Goal: Task Accomplishment & Management: Manage account settings

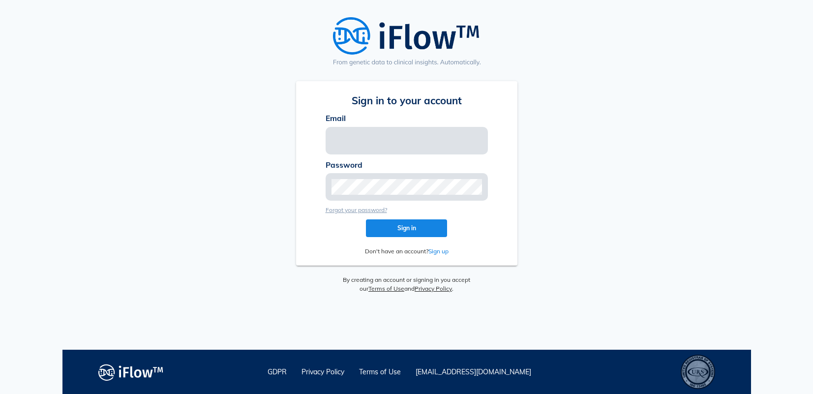
type input "[PERSON_NAME][EMAIL_ADDRESS][PERSON_NAME][DOMAIN_NAME]"
click at [401, 236] on button "Sign in" at bounding box center [406, 228] width 81 height 18
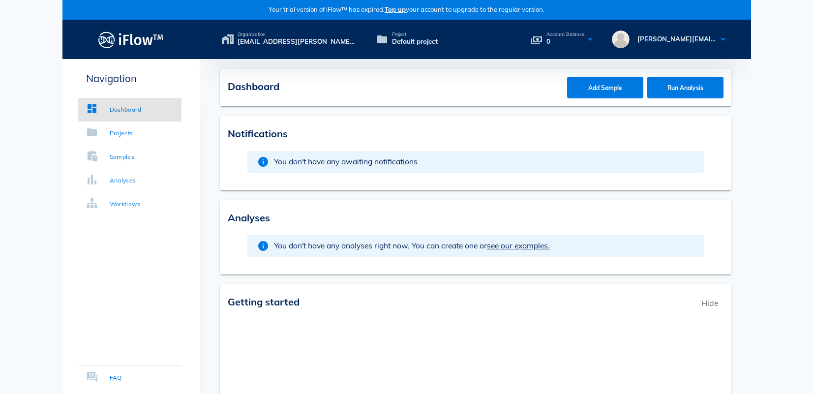
click at [589, 37] on icon at bounding box center [590, 39] width 12 height 14
click at [589, 31] on div "Organization Mark.martinez@intelliseq.com's organization Project Default projec…" at bounding box center [475, 39] width 547 height 18
drag, startPoint x: 754, startPoint y: 288, endPoint x: 762, endPoint y: 286, distance: 8.1
click at [754, 288] on body "Your trial version of iFlow™ has expired. Top up your account to upgrade to the…" at bounding box center [406, 314] width 813 height 628
click at [117, 143] on link "Projects" at bounding box center [129, 133] width 103 height 24
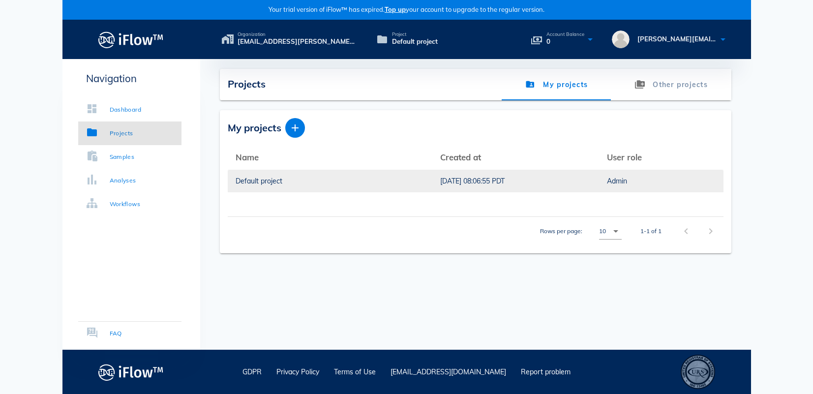
click at [440, 189] on div "[DATE] 08:06:55 PDT" at bounding box center [515, 181] width 151 height 23
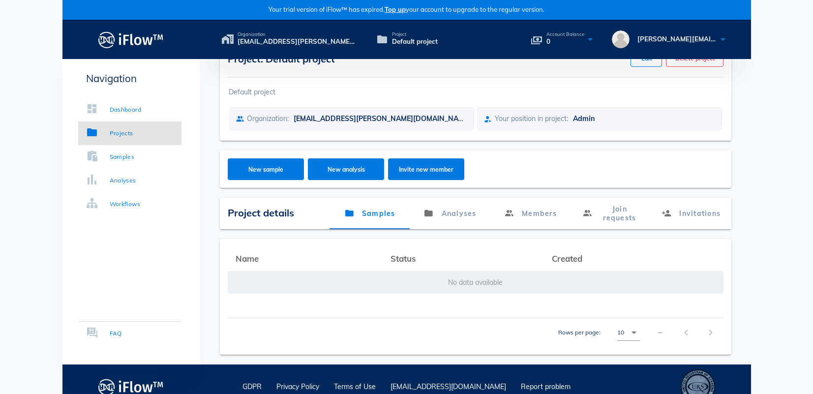
scroll to position [42, 0]
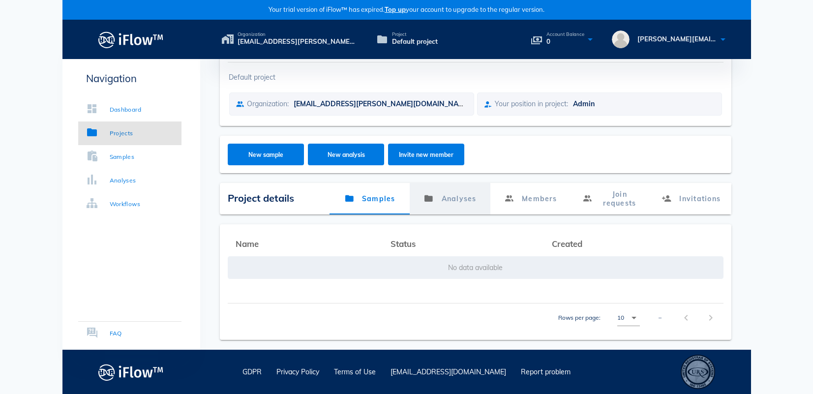
click at [452, 191] on link "Analyses" at bounding box center [449, 198] width 80 height 31
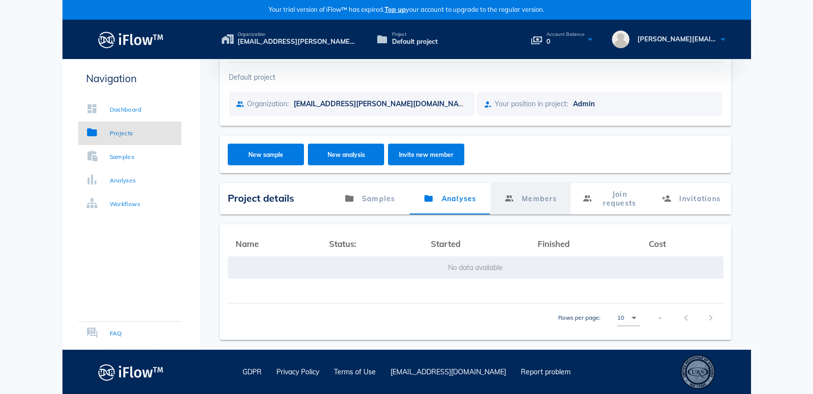
click at [544, 196] on link "Members" at bounding box center [530, 198] width 80 height 31
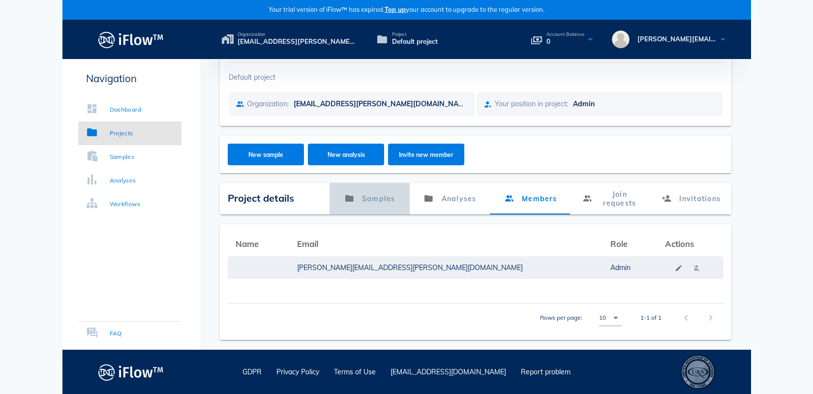
click at [358, 197] on link "Samples" at bounding box center [369, 198] width 80 height 31
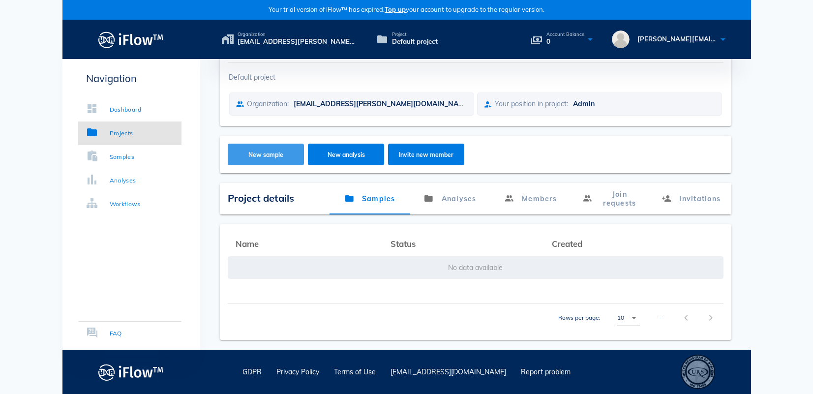
click at [254, 159] on button "New sample" at bounding box center [266, 155] width 76 height 22
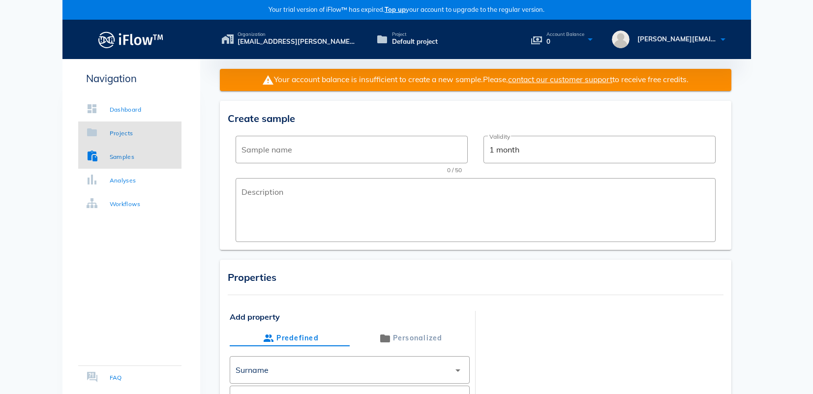
click at [138, 133] on link "Projects" at bounding box center [129, 133] width 103 height 24
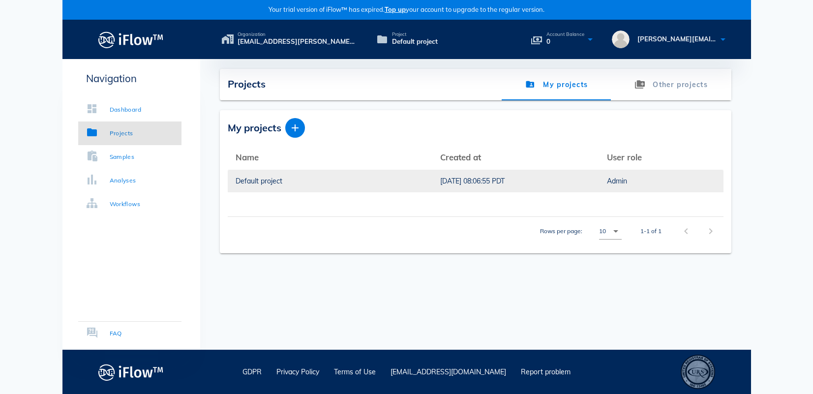
click at [292, 178] on div "Default project" at bounding box center [329, 181] width 189 height 23
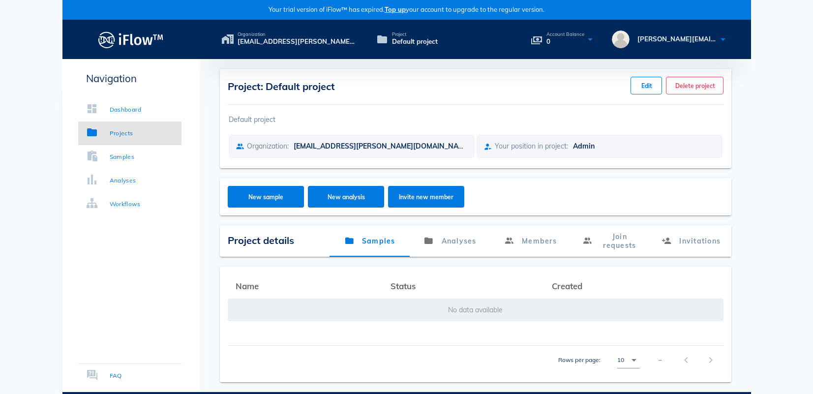
click at [292, 178] on div "New sample New analysis Invite new member" at bounding box center [475, 196] width 511 height 37
click at [471, 249] on link "Analyses" at bounding box center [449, 240] width 80 height 31
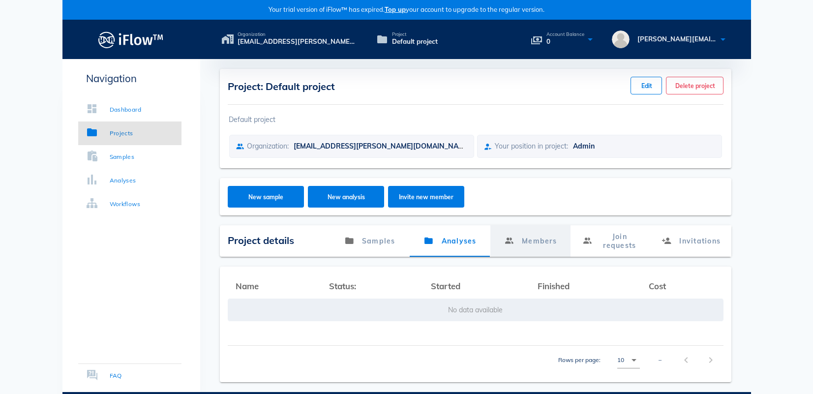
click at [553, 247] on link "Members" at bounding box center [530, 240] width 80 height 31
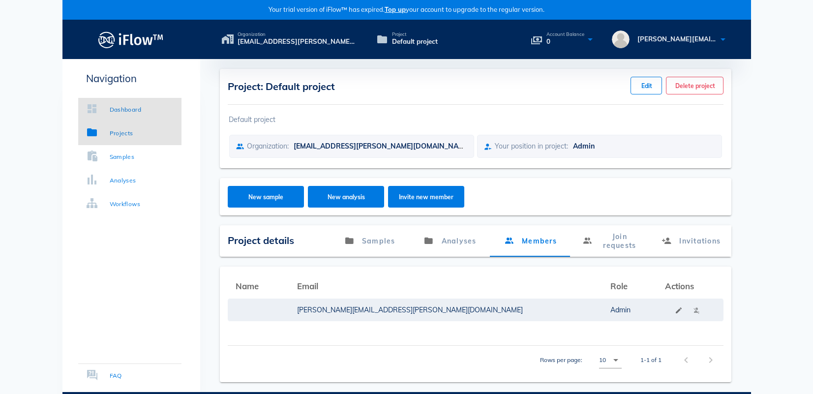
click at [114, 114] on div "Dashboard" at bounding box center [126, 110] width 32 height 10
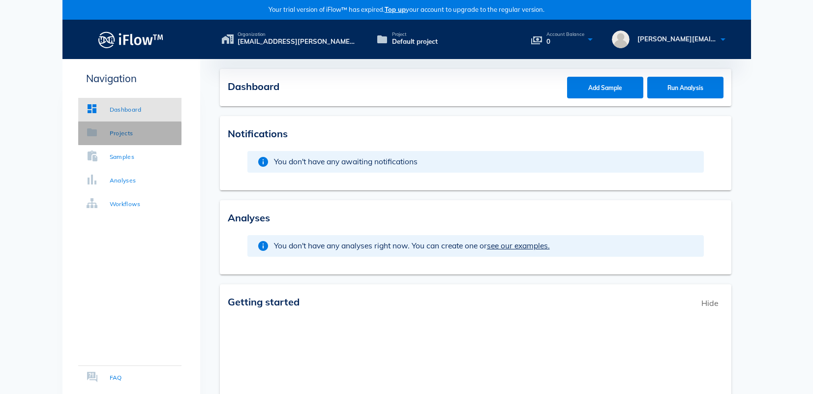
click at [112, 133] on div "Projects" at bounding box center [122, 133] width 24 height 10
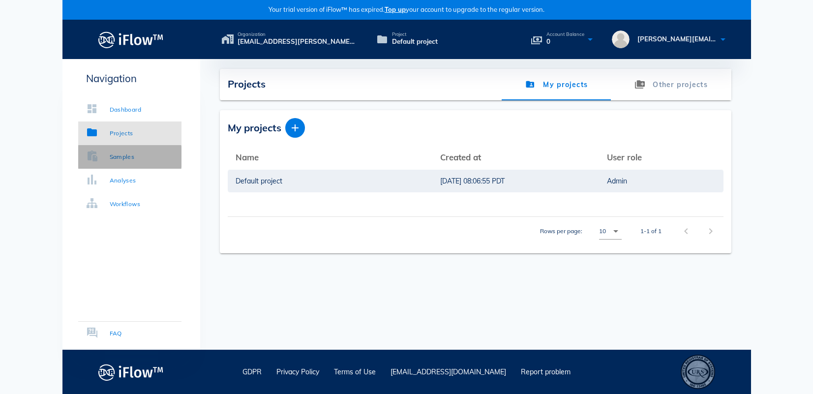
click at [111, 156] on div "Samples" at bounding box center [122, 157] width 25 height 10
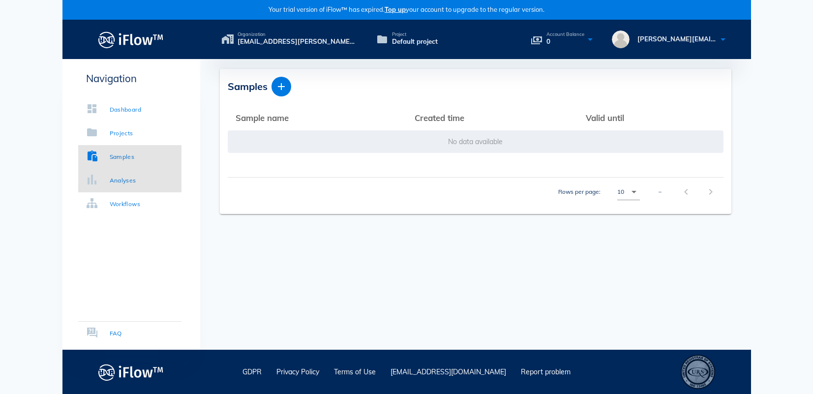
click at [109, 174] on link "Analyses" at bounding box center [129, 181] width 103 height 24
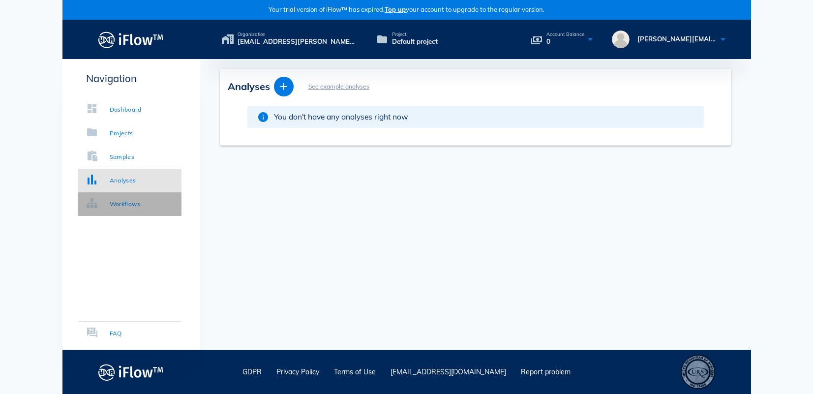
click at [117, 204] on div "Workflows" at bounding box center [125, 204] width 31 height 10
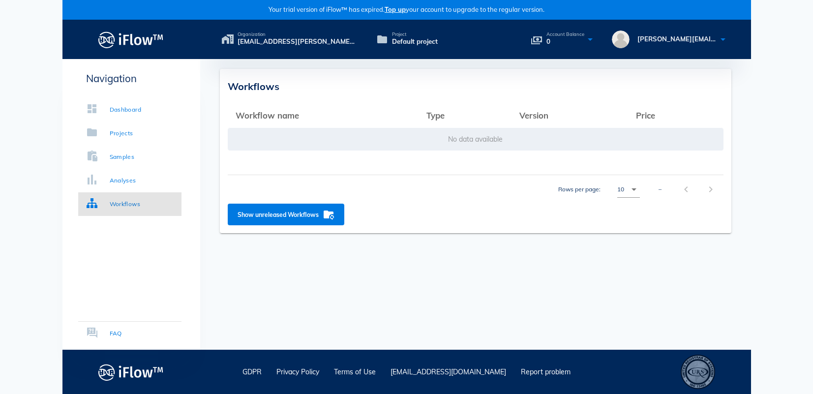
drag, startPoint x: 659, startPoint y: 313, endPoint x: 658, endPoint y: 307, distance: 6.0
click at [659, 313] on div "Workflows Workflow name arrow_upward Type arrow_upward Version arrow_upward Pri…" at bounding box center [475, 204] width 551 height 291
click at [108, 176] on div "Analyses" at bounding box center [111, 180] width 50 height 10
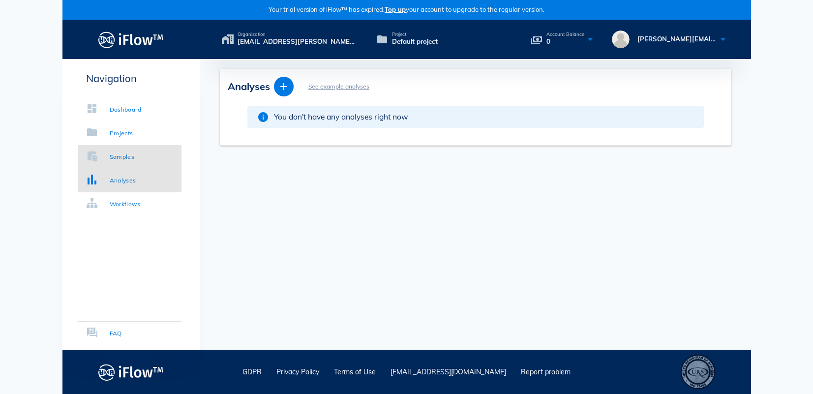
click at [117, 149] on link "Samples" at bounding box center [129, 157] width 103 height 24
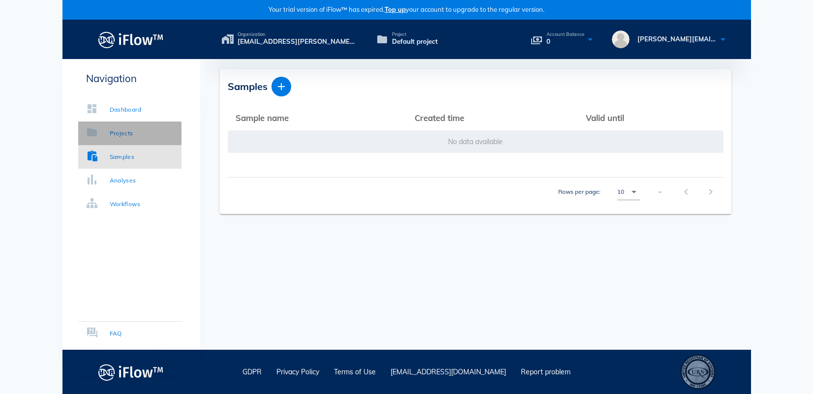
click at [122, 128] on div "Projects" at bounding box center [122, 133] width 24 height 10
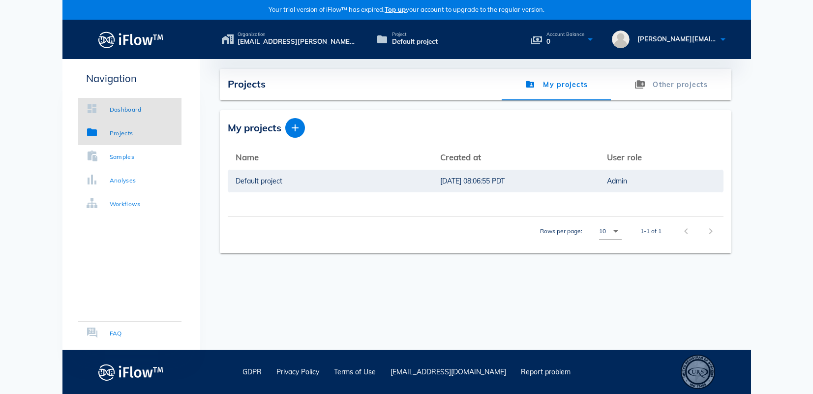
click at [122, 111] on div "Dashboard" at bounding box center [126, 110] width 32 height 10
